Goal: Find specific page/section: Find specific page/section

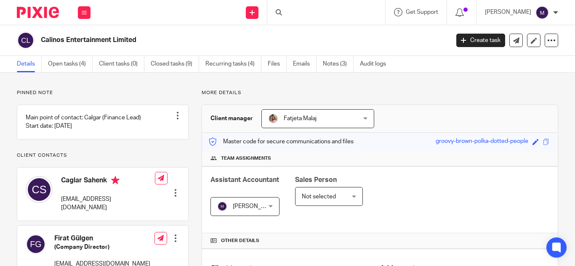
drag, startPoint x: 0, startPoint y: 0, endPoint x: 311, endPoint y: 13, distance: 311.2
click at [311, 13] on div at bounding box center [326, 12] width 118 height 25
click at [321, 11] on input "Search" at bounding box center [322, 14] width 76 height 8
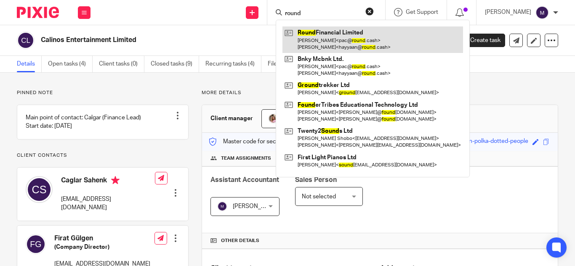
type input "round"
click at [340, 32] on link at bounding box center [372, 40] width 180 height 26
click at [341, 35] on link at bounding box center [372, 40] width 180 height 26
click at [334, 36] on link at bounding box center [372, 40] width 180 height 26
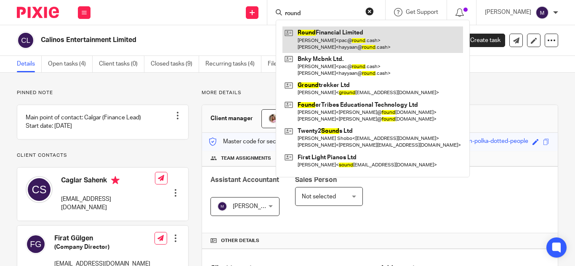
click at [334, 36] on link at bounding box center [372, 40] width 180 height 26
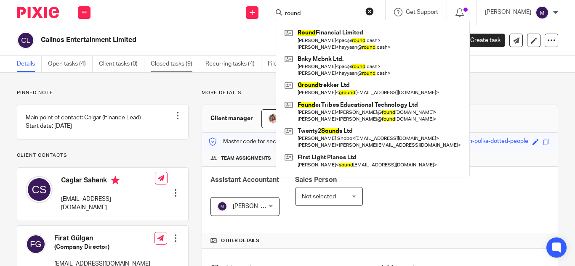
click at [173, 61] on link "Closed tasks (9)" at bounding box center [175, 64] width 48 height 16
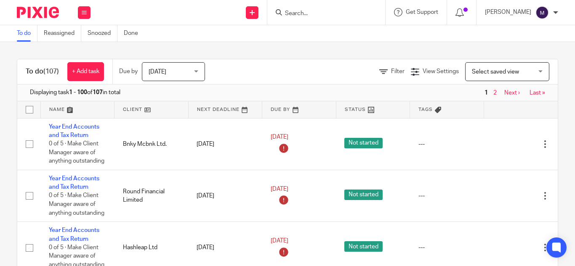
click at [312, 13] on input "Search" at bounding box center [322, 14] width 76 height 8
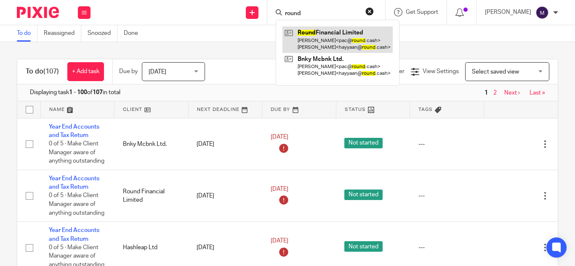
type input "round"
click at [342, 40] on link at bounding box center [337, 40] width 110 height 26
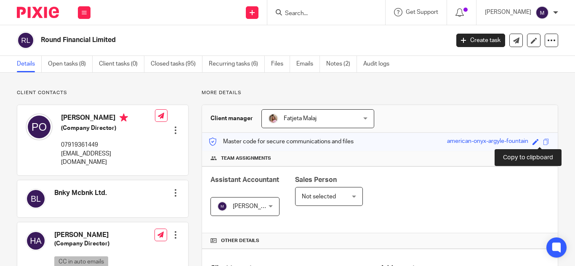
click at [543, 143] on span at bounding box center [546, 142] width 6 height 6
